Goal: Information Seeking & Learning: Check status

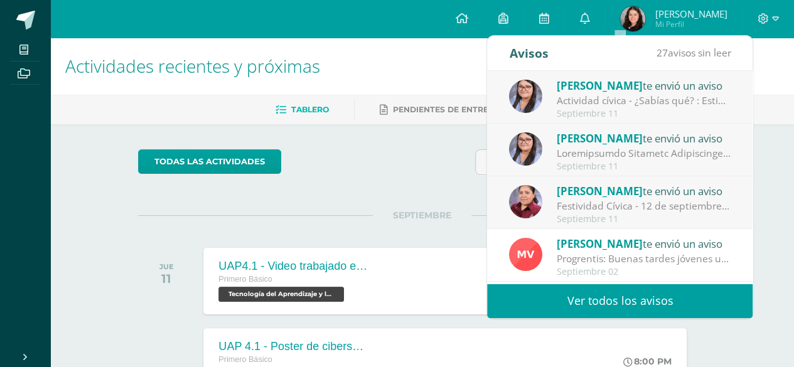
click at [605, 299] on link "Ver todos los avisos" at bounding box center [619, 301] width 265 height 35
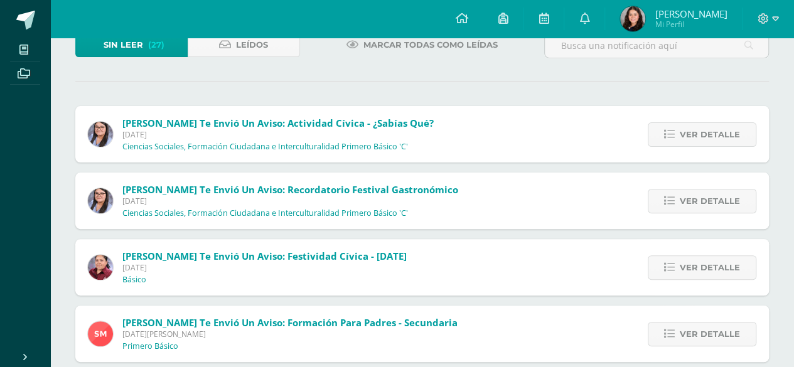
scroll to position [91, 0]
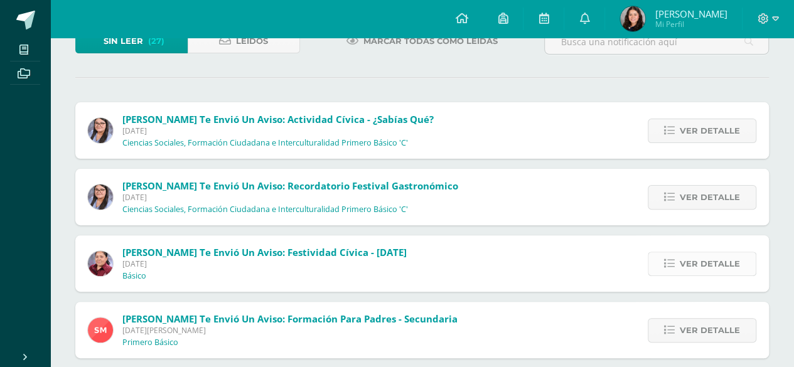
click at [729, 257] on span "Ver detalle" at bounding box center [709, 263] width 60 height 23
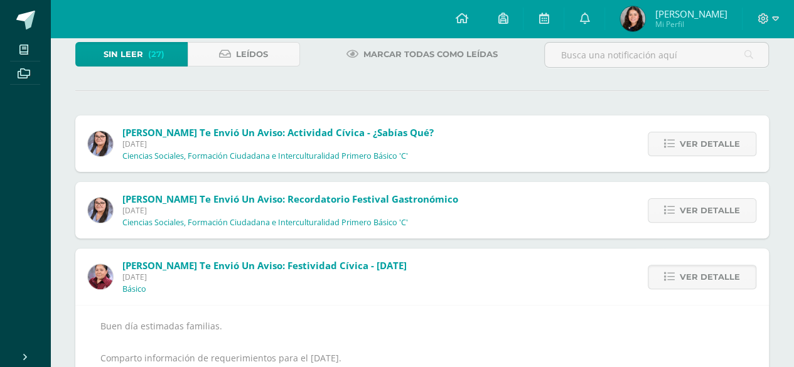
scroll to position [78, 0]
click at [688, 202] on span "Ver detalle" at bounding box center [709, 209] width 60 height 23
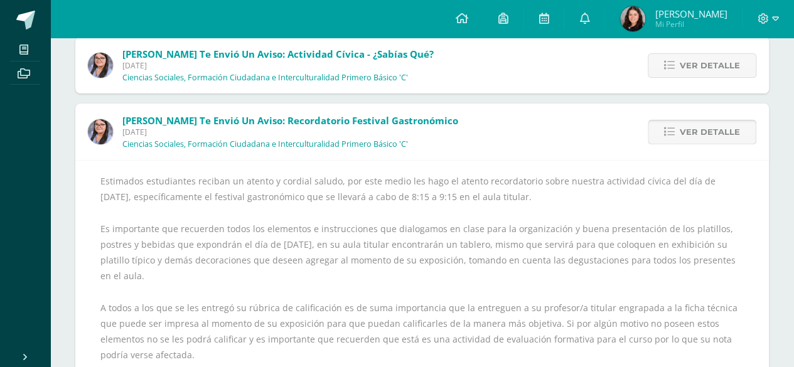
scroll to position [117, 0]
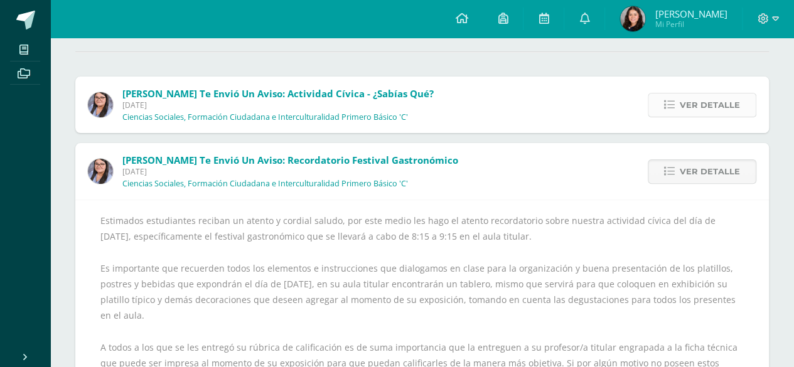
click at [728, 109] on span "Ver detalle" at bounding box center [709, 104] width 60 height 23
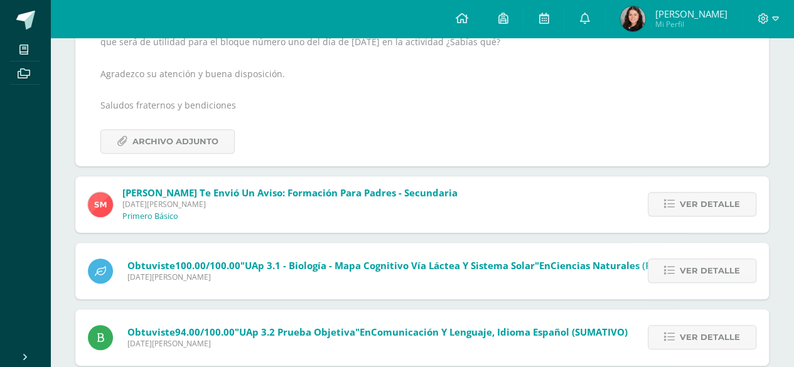
scroll to position [245, 0]
click at [684, 209] on span "Ver detalle" at bounding box center [709, 203] width 60 height 23
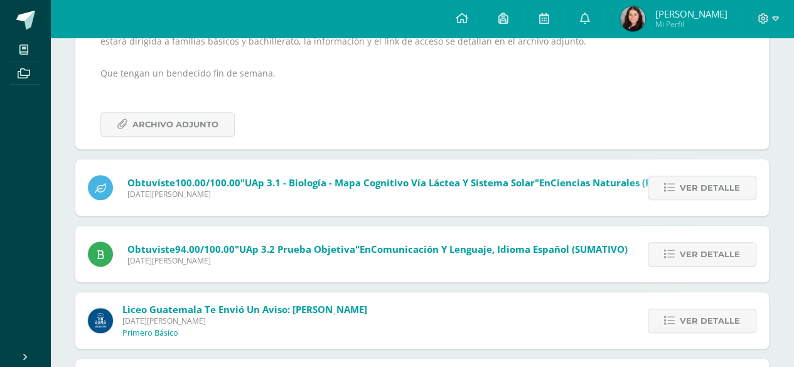
scroll to position [189, 0]
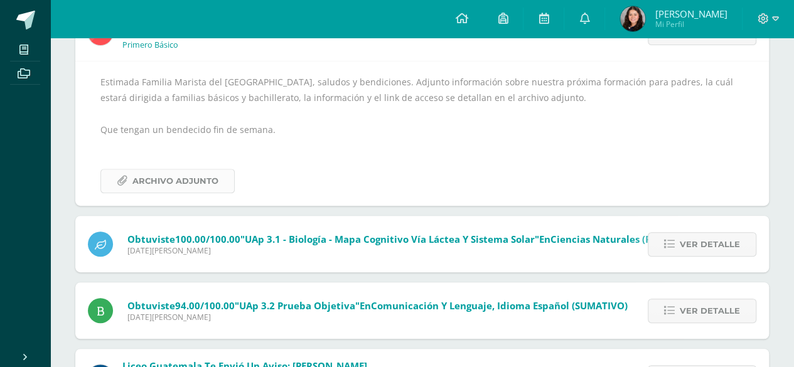
click at [218, 183] on link "Archivo Adjunto" at bounding box center [167, 181] width 134 height 24
